Goal: Information Seeking & Learning: Learn about a topic

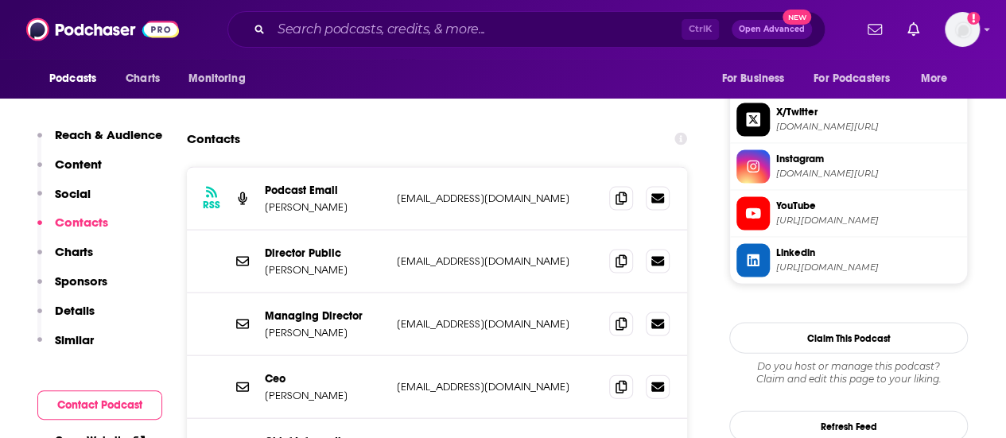
scroll to position [1524, 0]
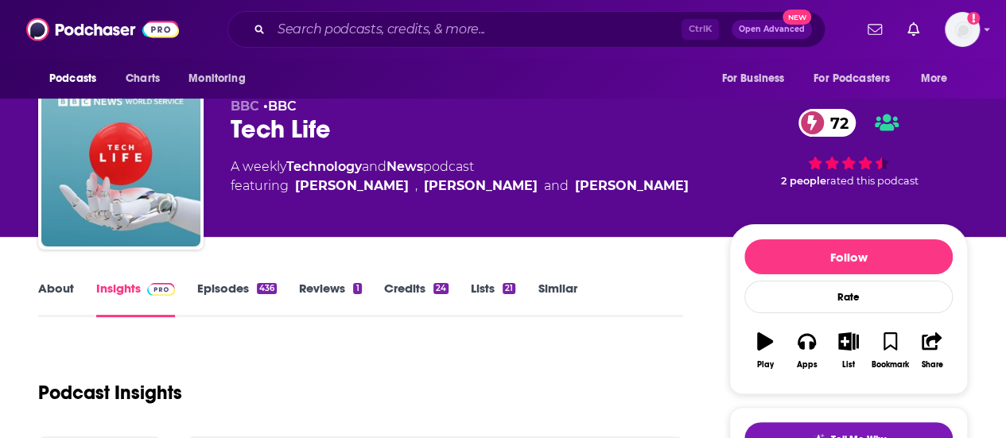
scroll to position [24, 0]
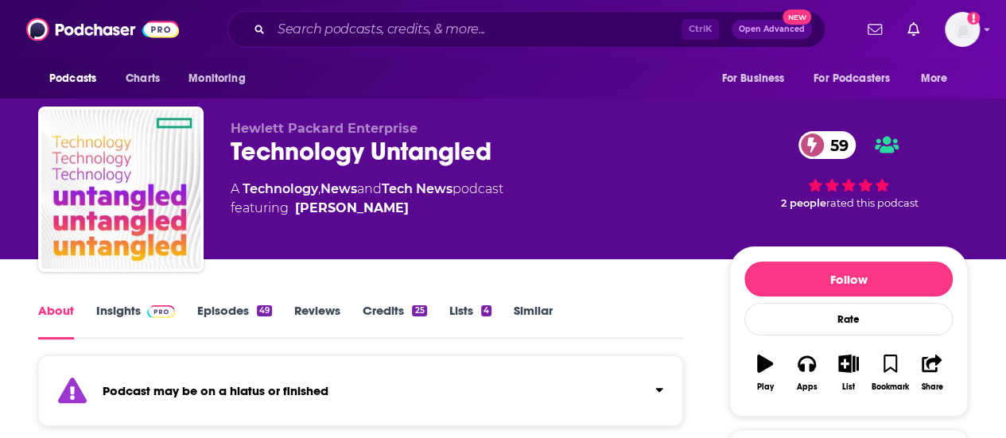
scroll to position [2, 0]
